Goal: Book appointment/travel/reservation

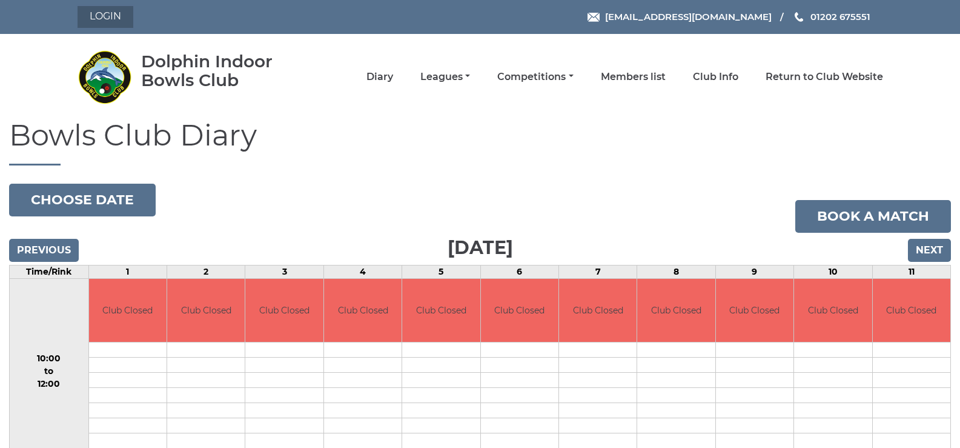
click at [106, 18] on link "Login" at bounding box center [106, 17] width 56 height 22
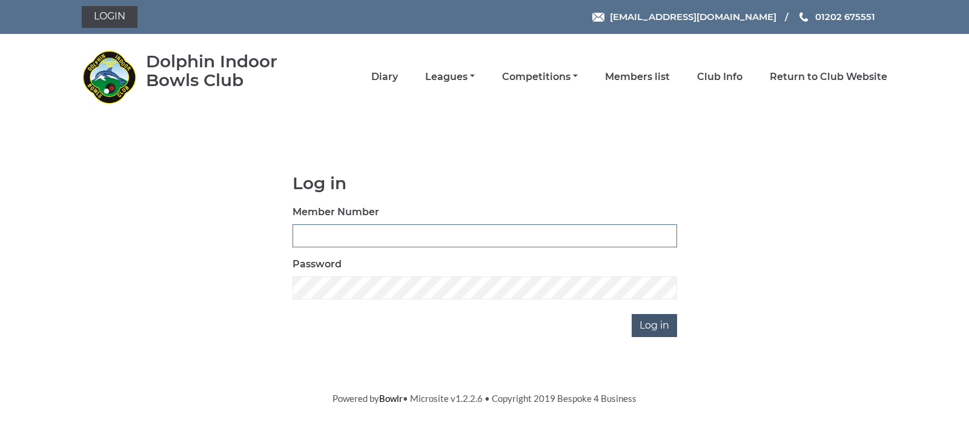
type input "3531"
click at [653, 321] on input "Log in" at bounding box center [654, 325] width 45 height 23
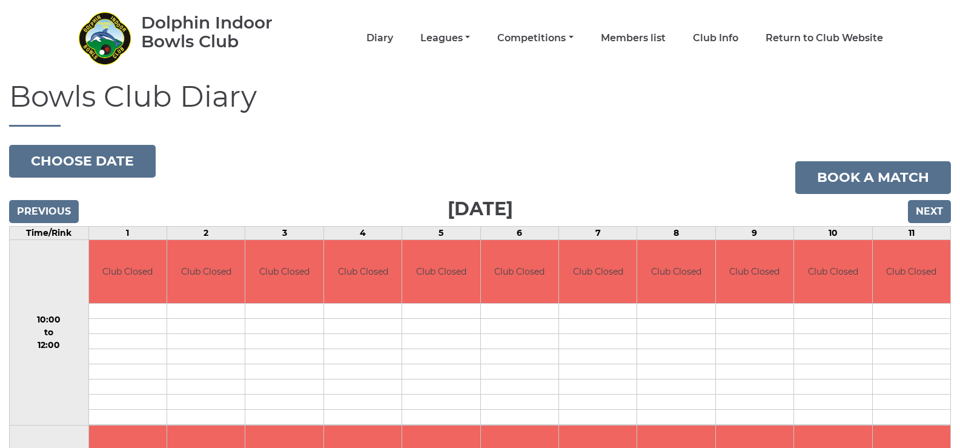
scroll to position [61, 0]
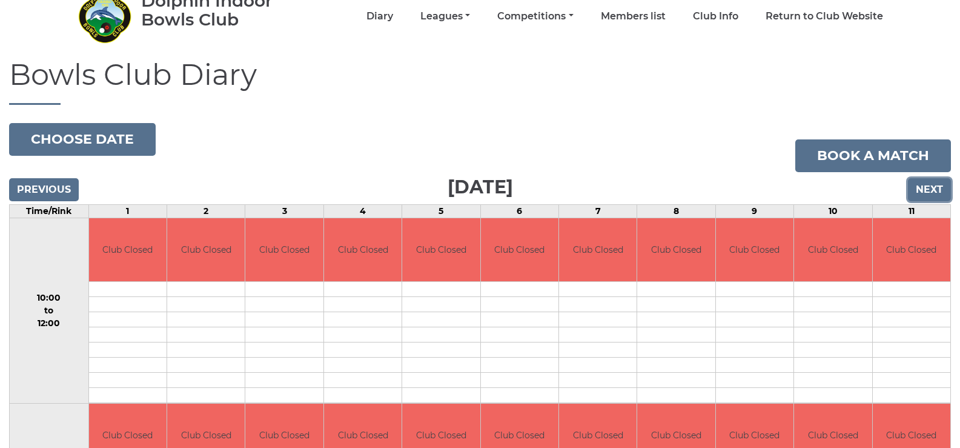
click at [931, 189] on input "Next" at bounding box center [929, 189] width 43 height 23
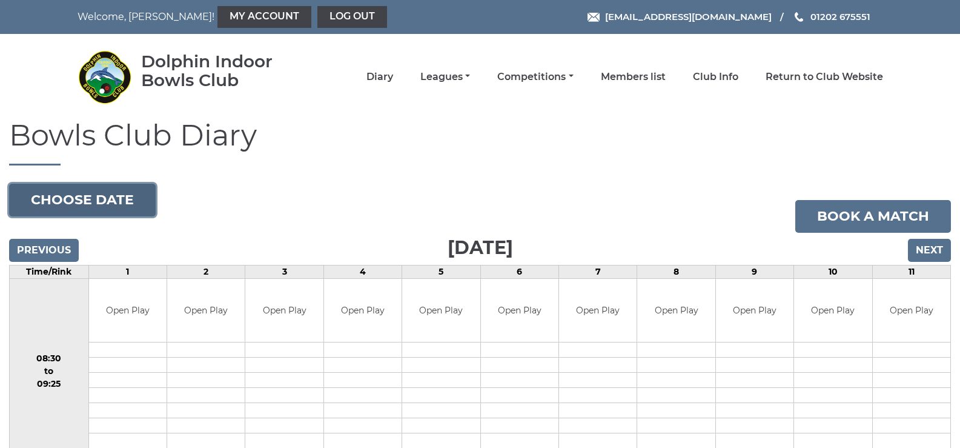
click at [113, 202] on button "Choose date" at bounding box center [82, 200] width 147 height 33
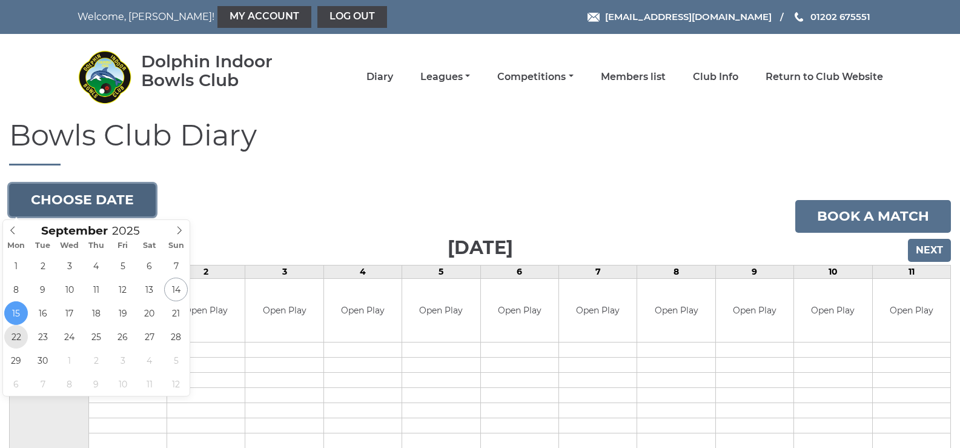
type input "[DATE]"
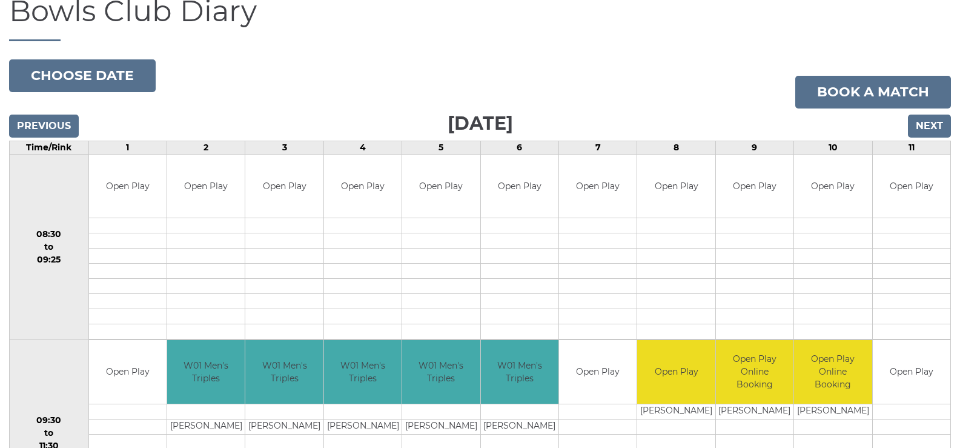
scroll to position [121, 0]
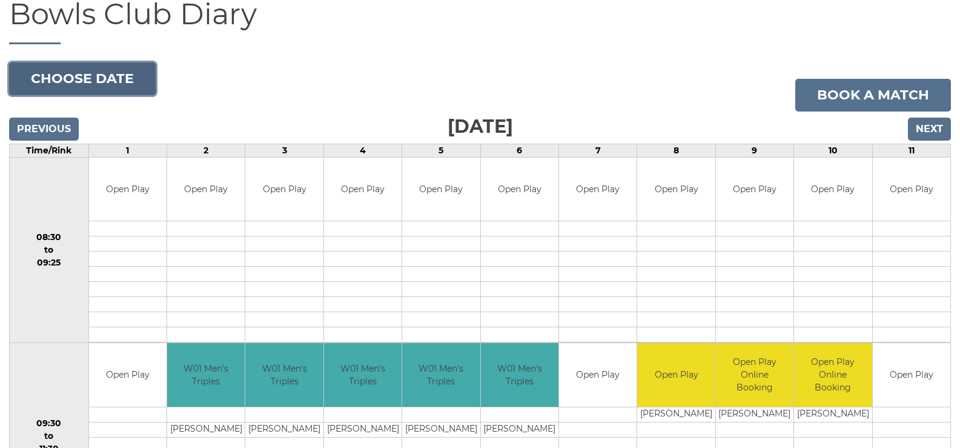
click at [107, 80] on button "Choose date" at bounding box center [82, 78] width 147 height 33
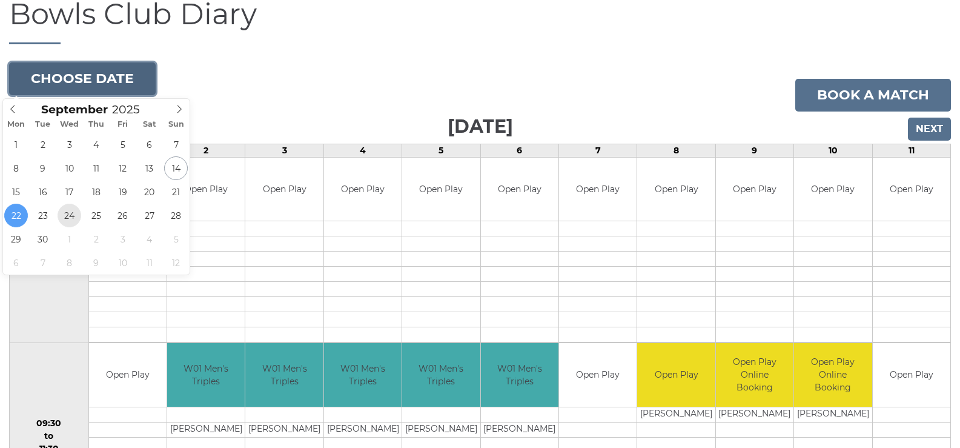
type input "2025-09-24"
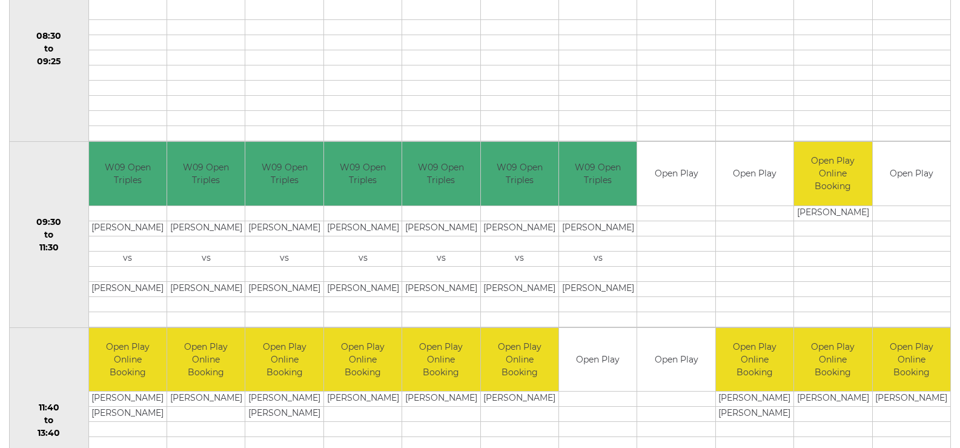
scroll to position [303, 0]
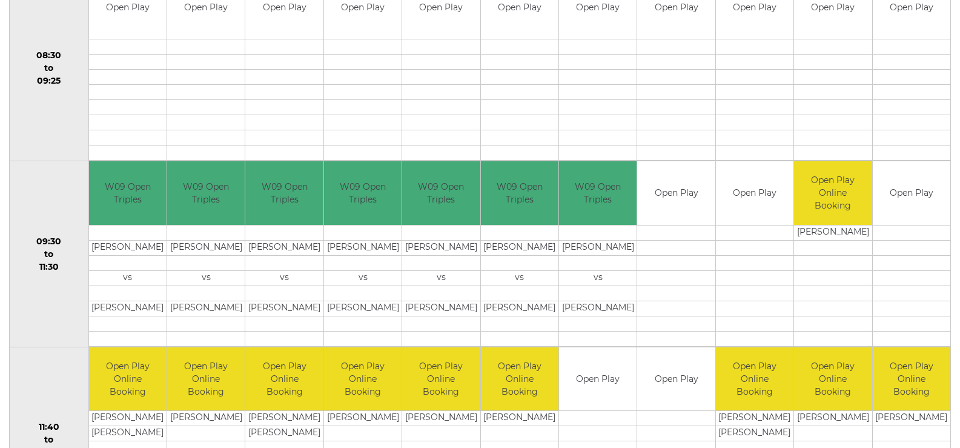
click at [156, 306] on td "Jenny CUTLER" at bounding box center [128, 307] width 78 height 15
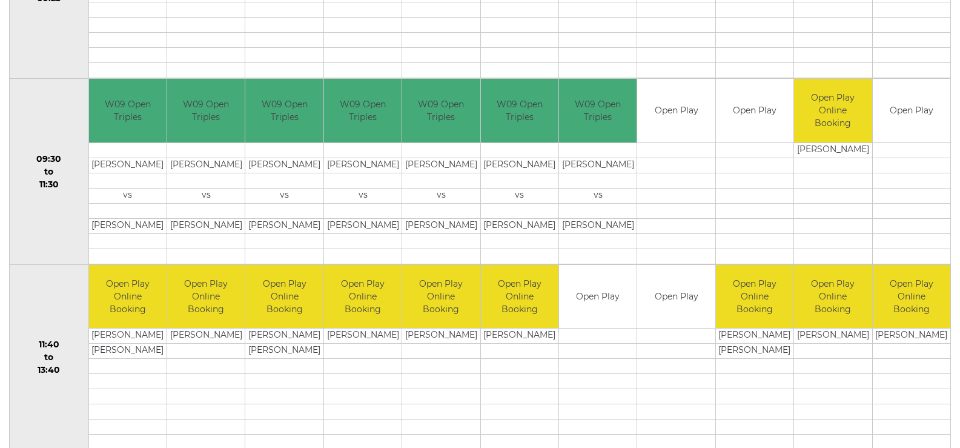
scroll to position [363, 0]
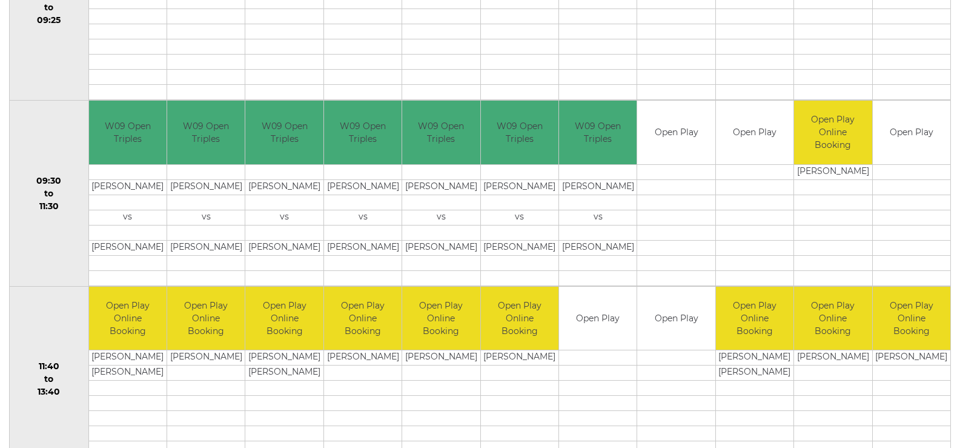
click at [600, 245] on td "Joe STADDON" at bounding box center [598, 247] width 78 height 15
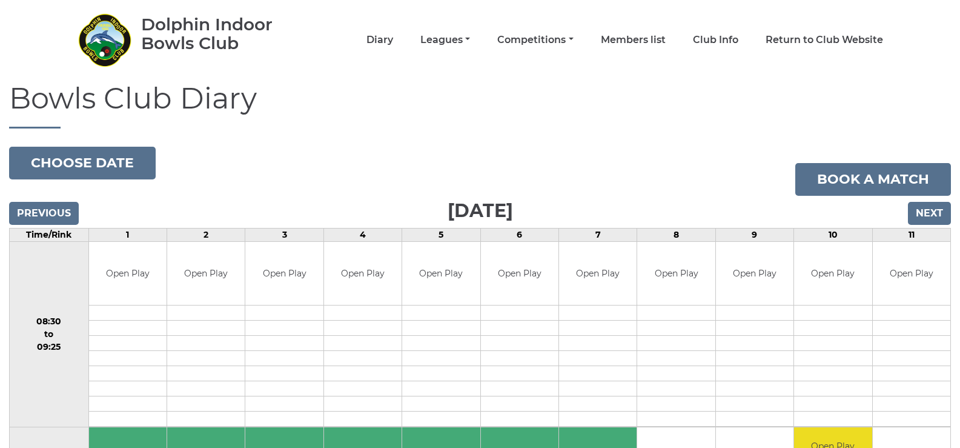
scroll to position [0, 0]
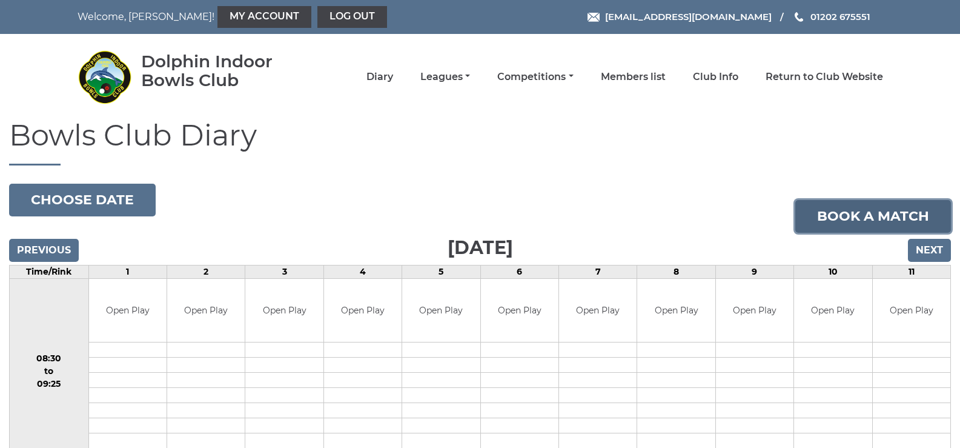
click at [856, 217] on link "Book a match" at bounding box center [873, 216] width 156 height 33
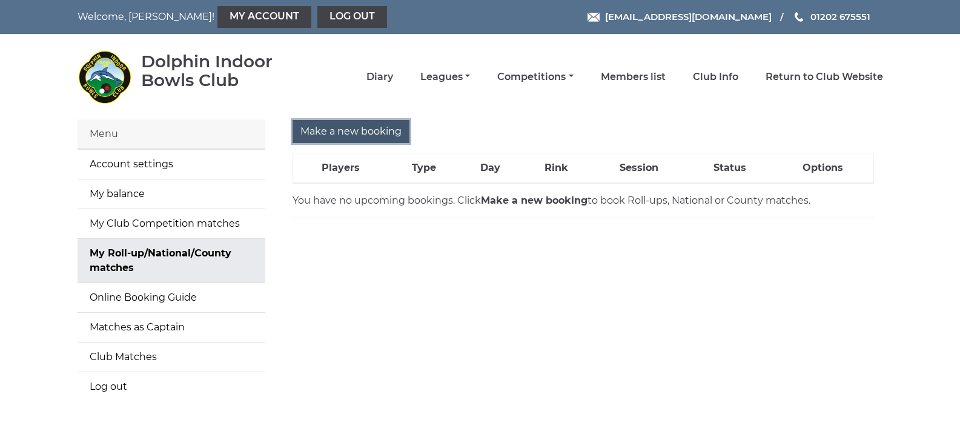
click at [348, 133] on input "Make a new booking" at bounding box center [351, 131] width 117 height 23
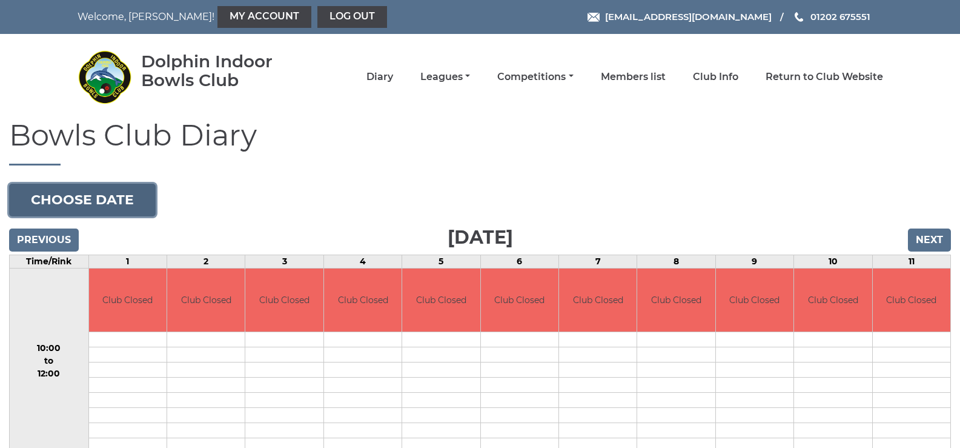
click at [130, 201] on button "Choose date" at bounding box center [82, 200] width 147 height 33
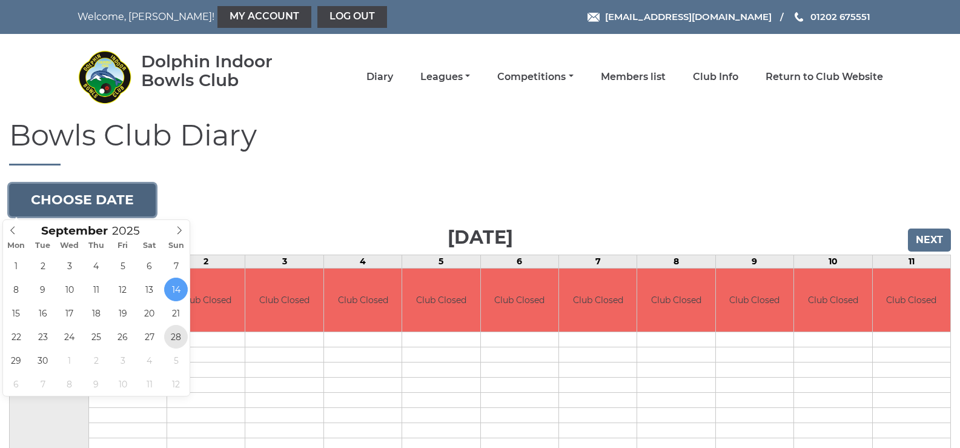
type input "2025-09-28"
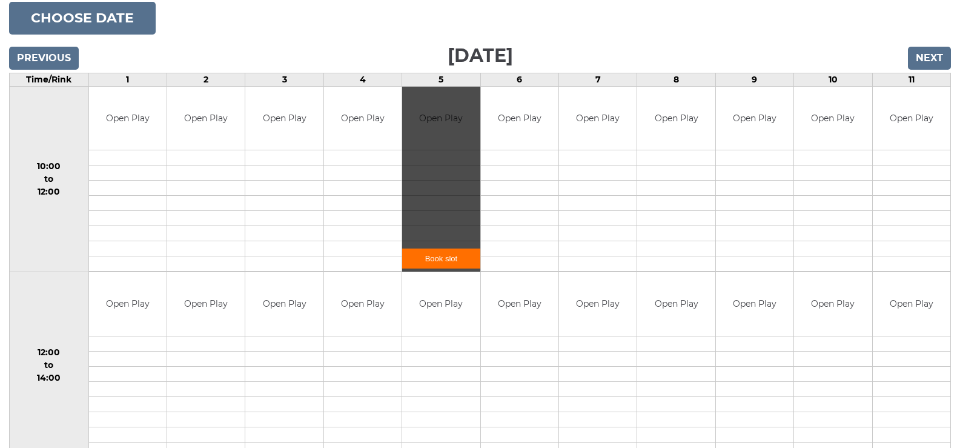
scroll to position [121, 0]
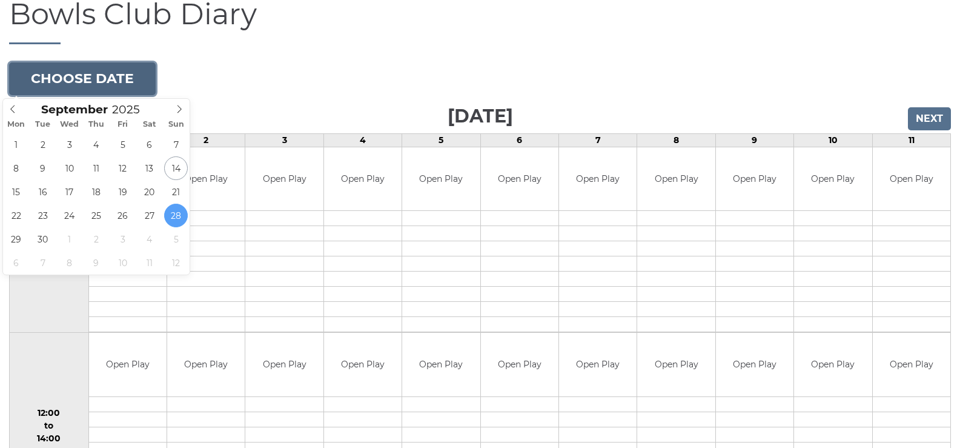
click at [116, 79] on button "Choose date" at bounding box center [82, 78] width 147 height 33
type input "2025-09-29"
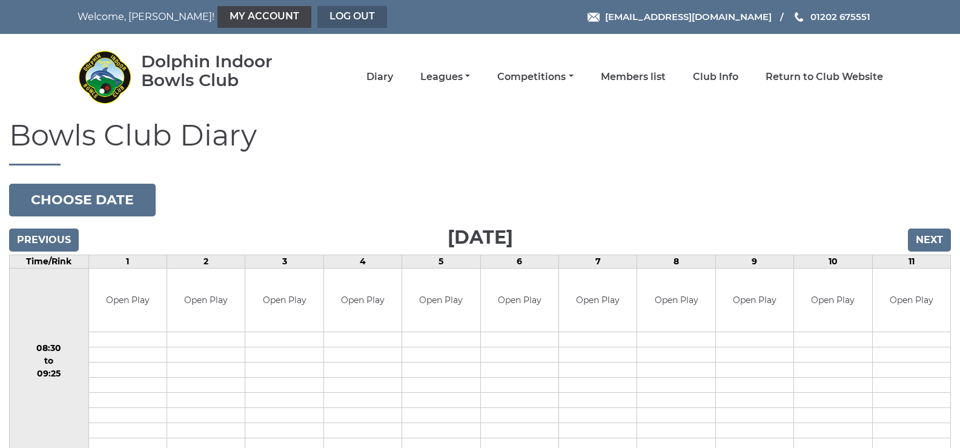
click at [317, 16] on link "Log out" at bounding box center [352, 17] width 70 height 22
